Goal: Navigation & Orientation: Understand site structure

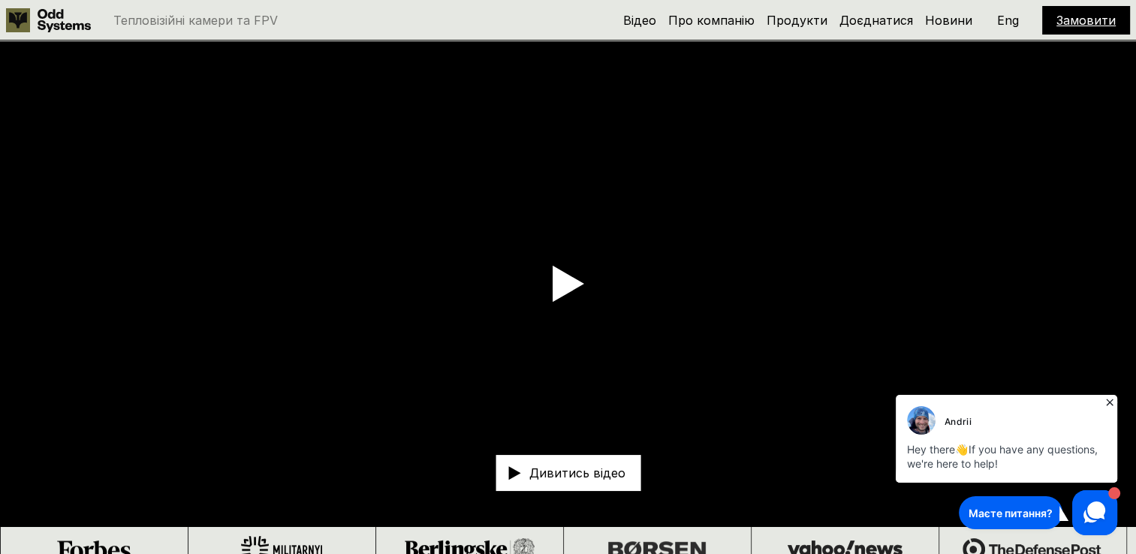
click at [1113, 405] on icon at bounding box center [1109, 402] width 15 height 15
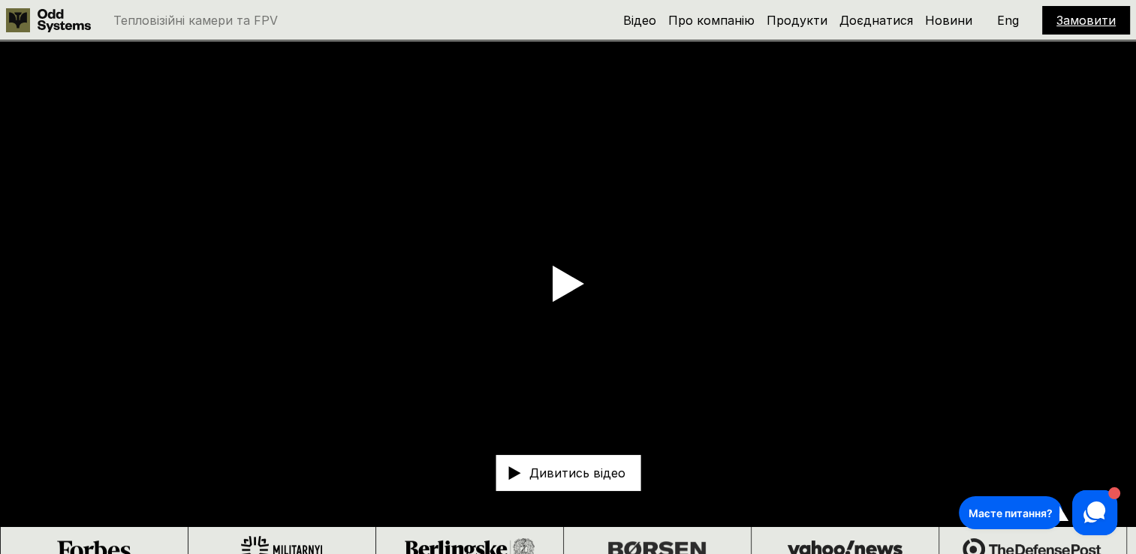
click at [579, 291] on icon at bounding box center [569, 285] width 32 height 38
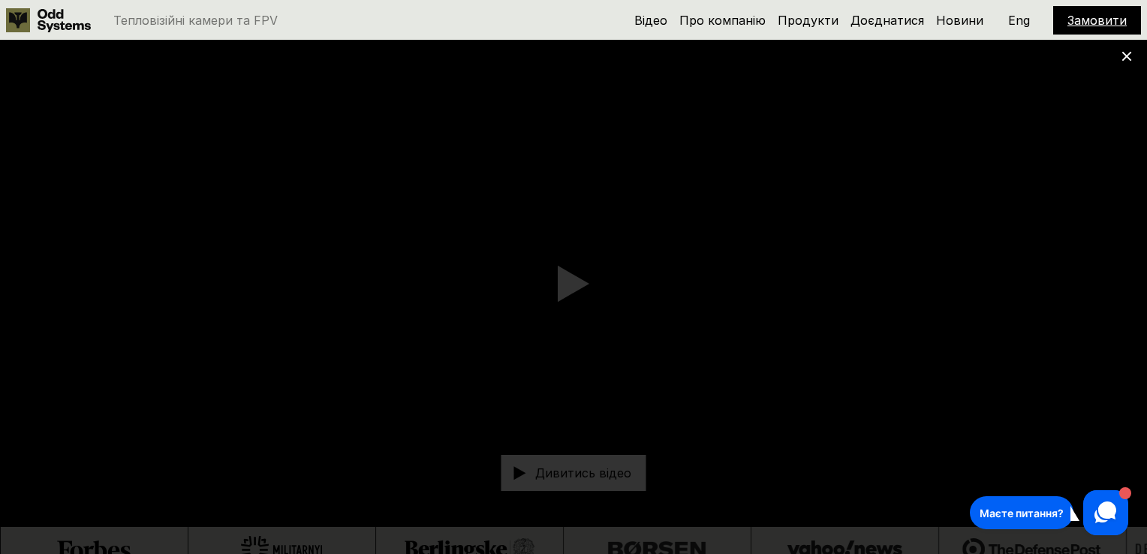
click at [1124, 59] on use at bounding box center [1128, 57] width 10 height 10
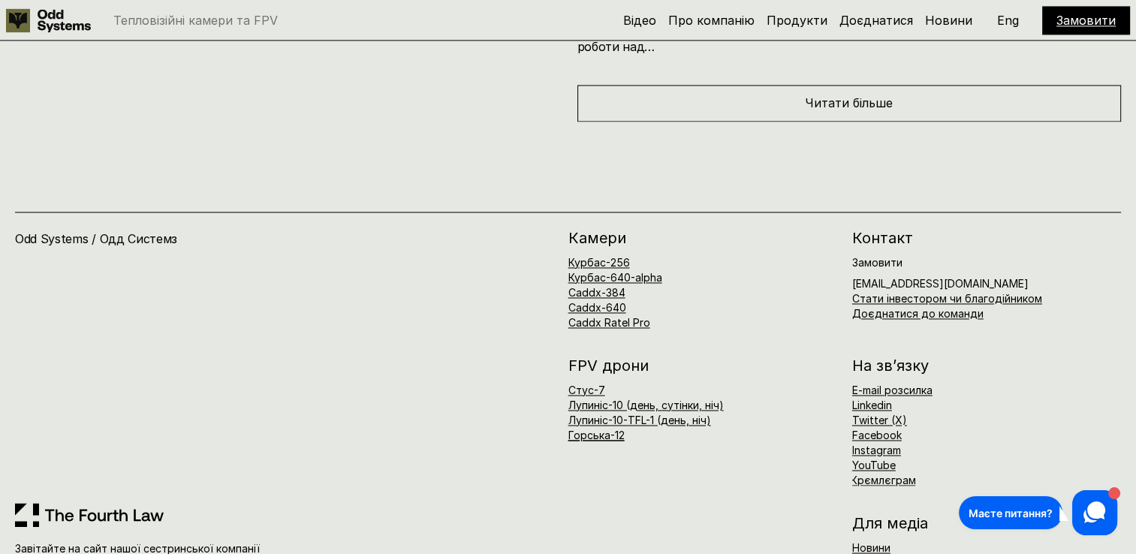
scroll to position [7962, 0]
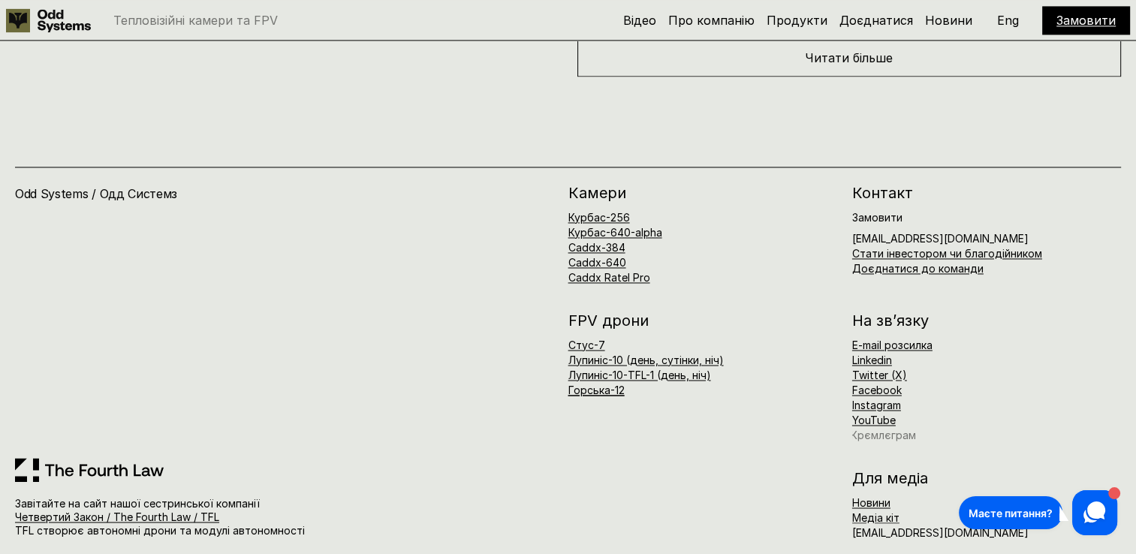
click at [880, 429] on link "Крємлєграм" at bounding box center [883, 435] width 65 height 13
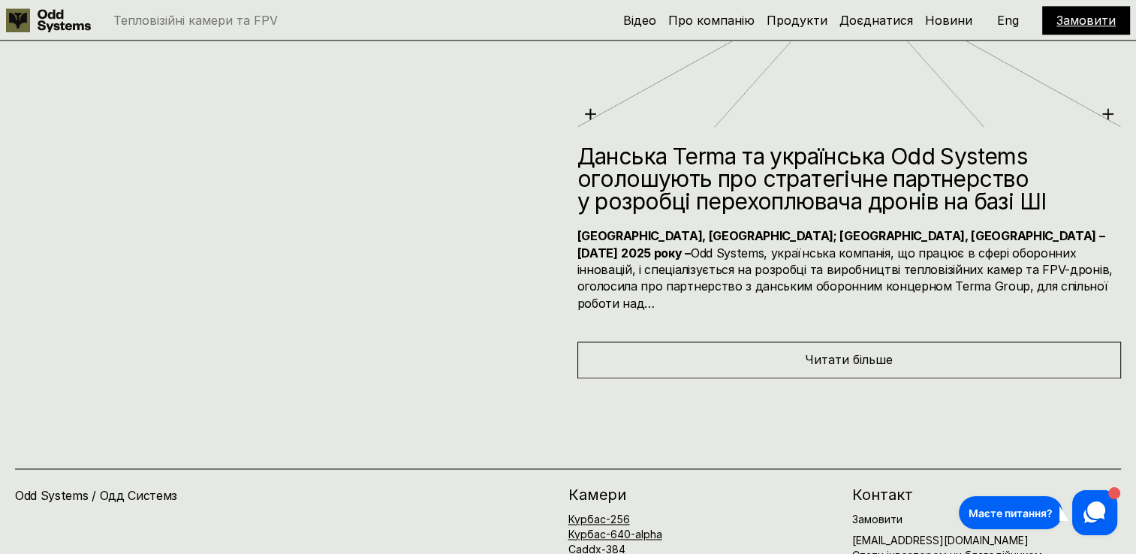
scroll to position [7436, 0]
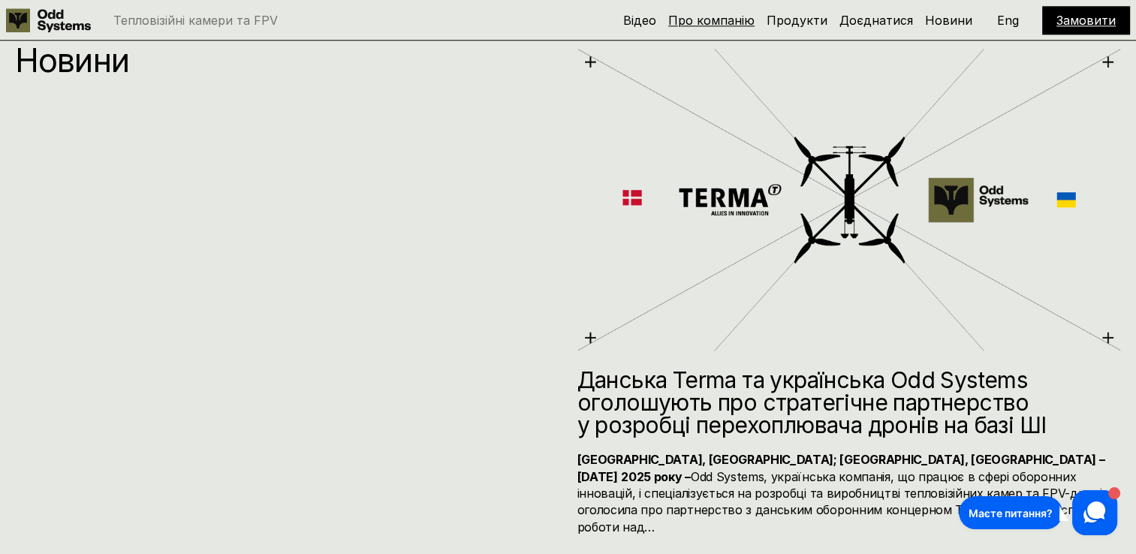
click at [738, 17] on link "Про компанію" at bounding box center [711, 20] width 86 height 15
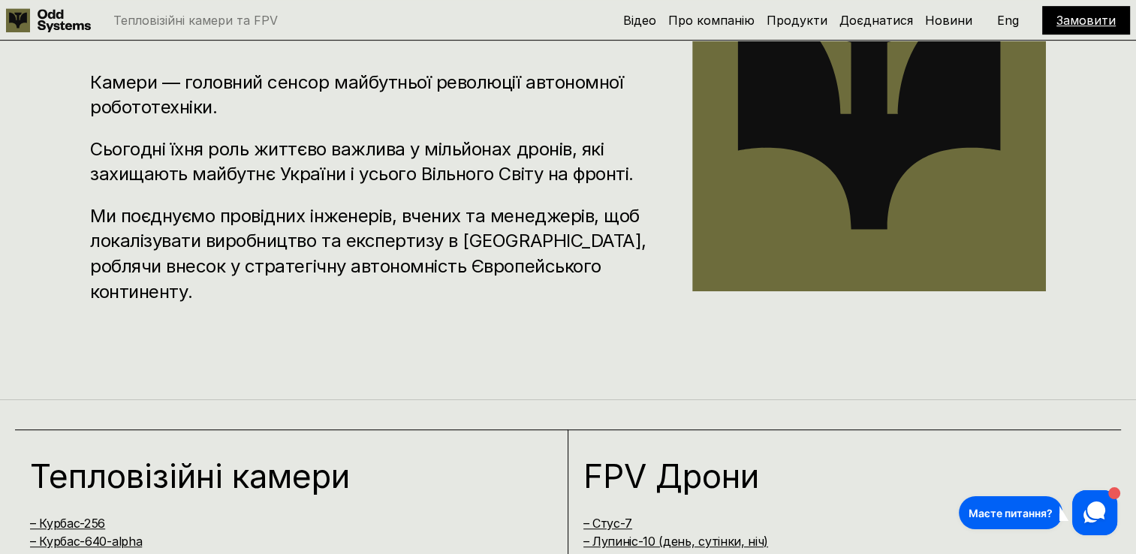
scroll to position [423, 0]
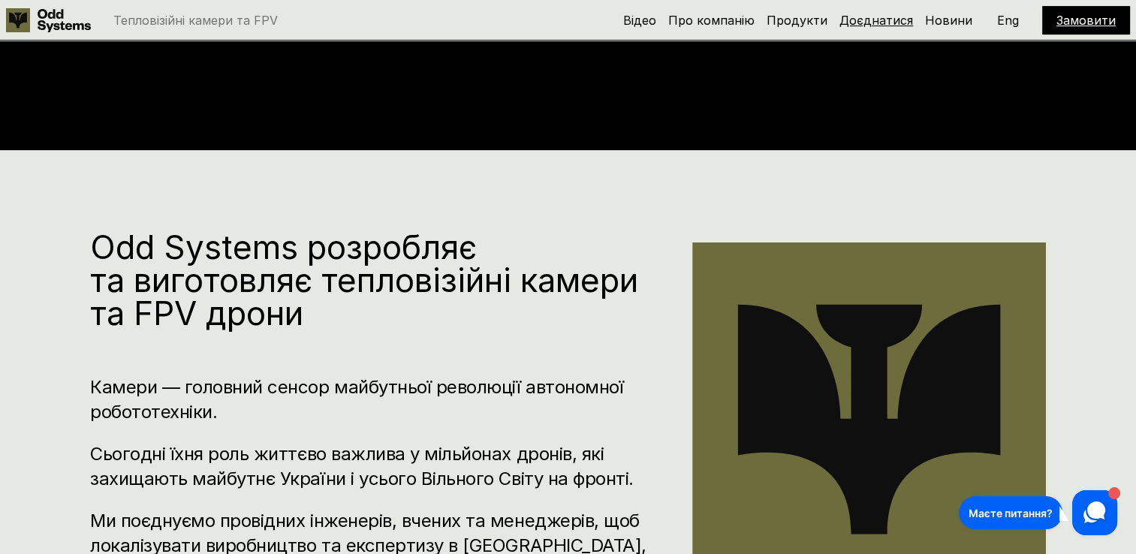
click at [863, 26] on link "Доєднатися" at bounding box center [877, 20] width 74 height 15
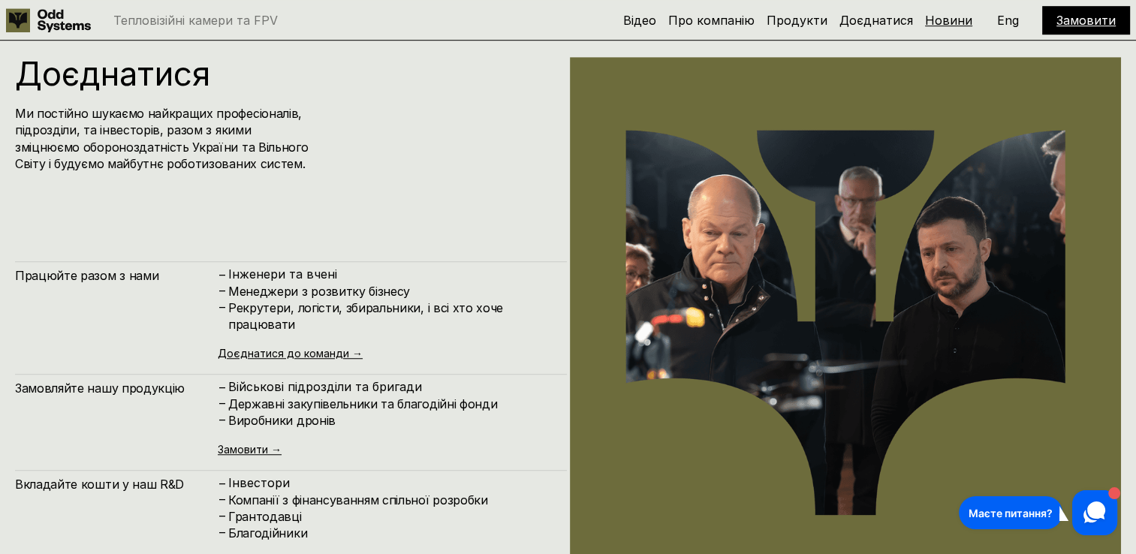
click at [940, 23] on link "Новини" at bounding box center [948, 20] width 47 height 15
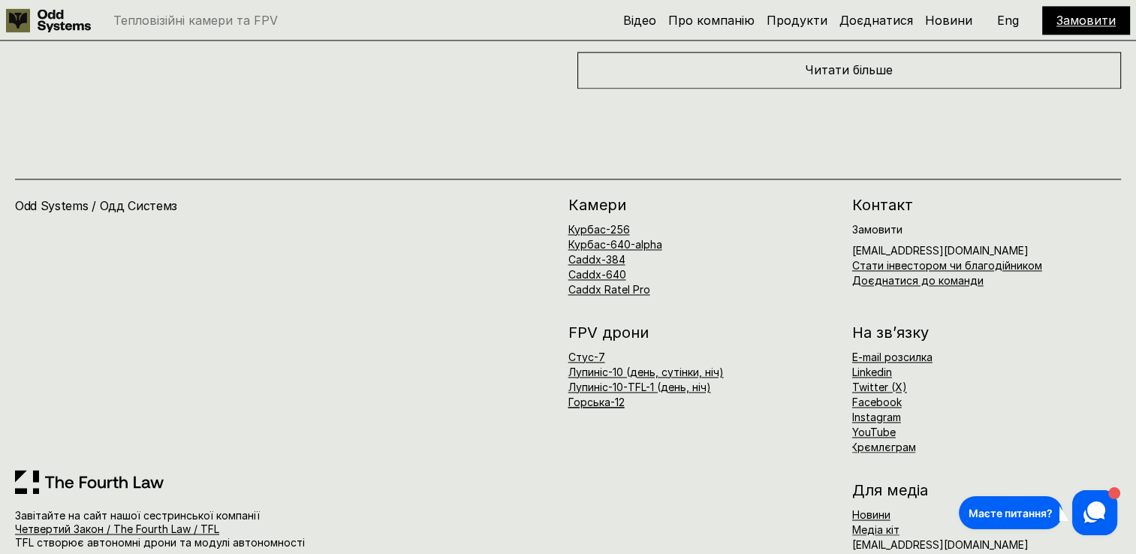
scroll to position [7962, 0]
